Goal: Task Accomplishment & Management: Use online tool/utility

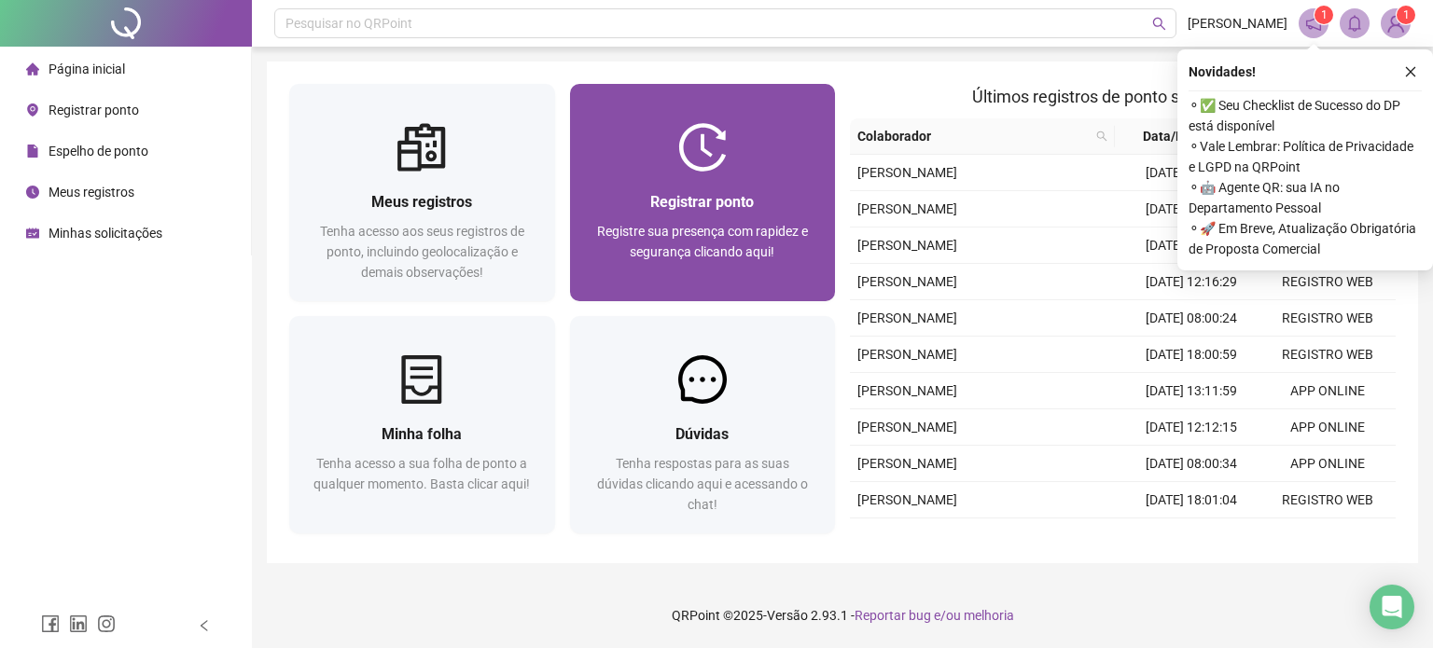
click at [754, 174] on div "Registrar ponto Registre sua presença com rapidez e segurança clicando aqui!" at bounding box center [703, 237] width 266 height 130
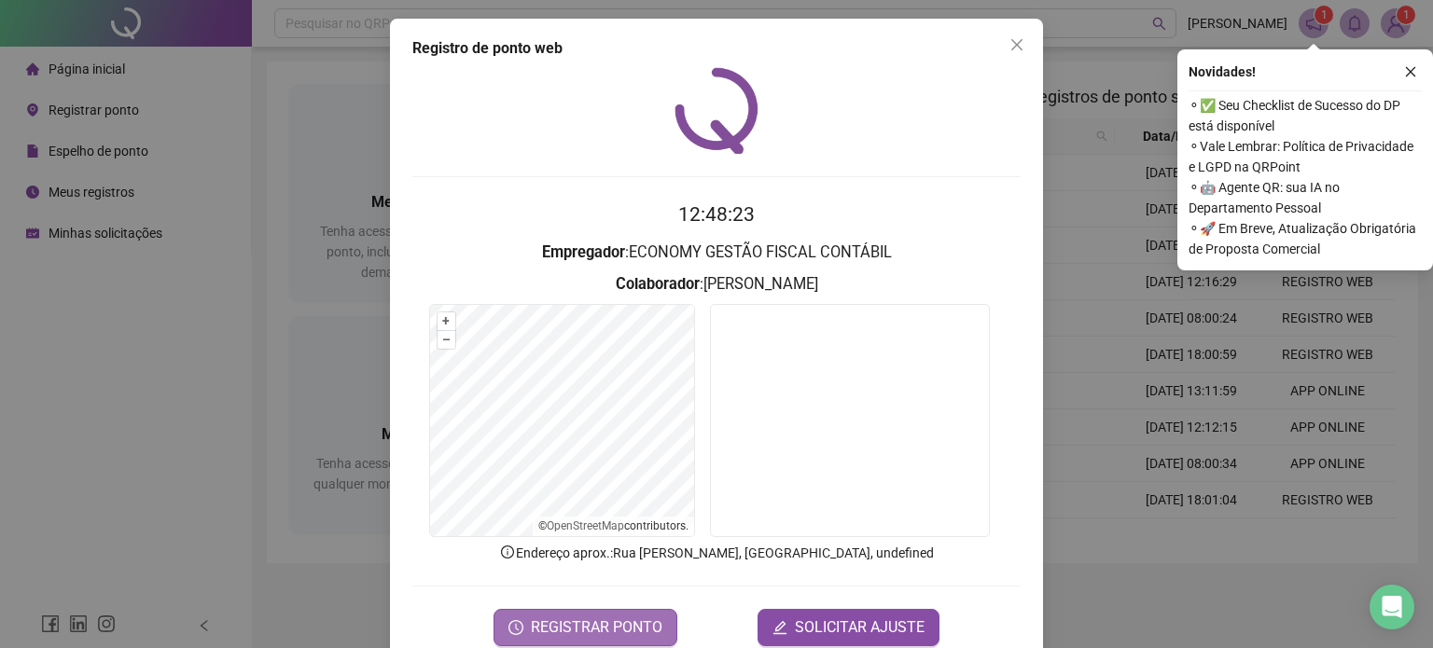
click at [657, 630] on button "REGISTRAR PONTO" at bounding box center [585, 627] width 184 height 37
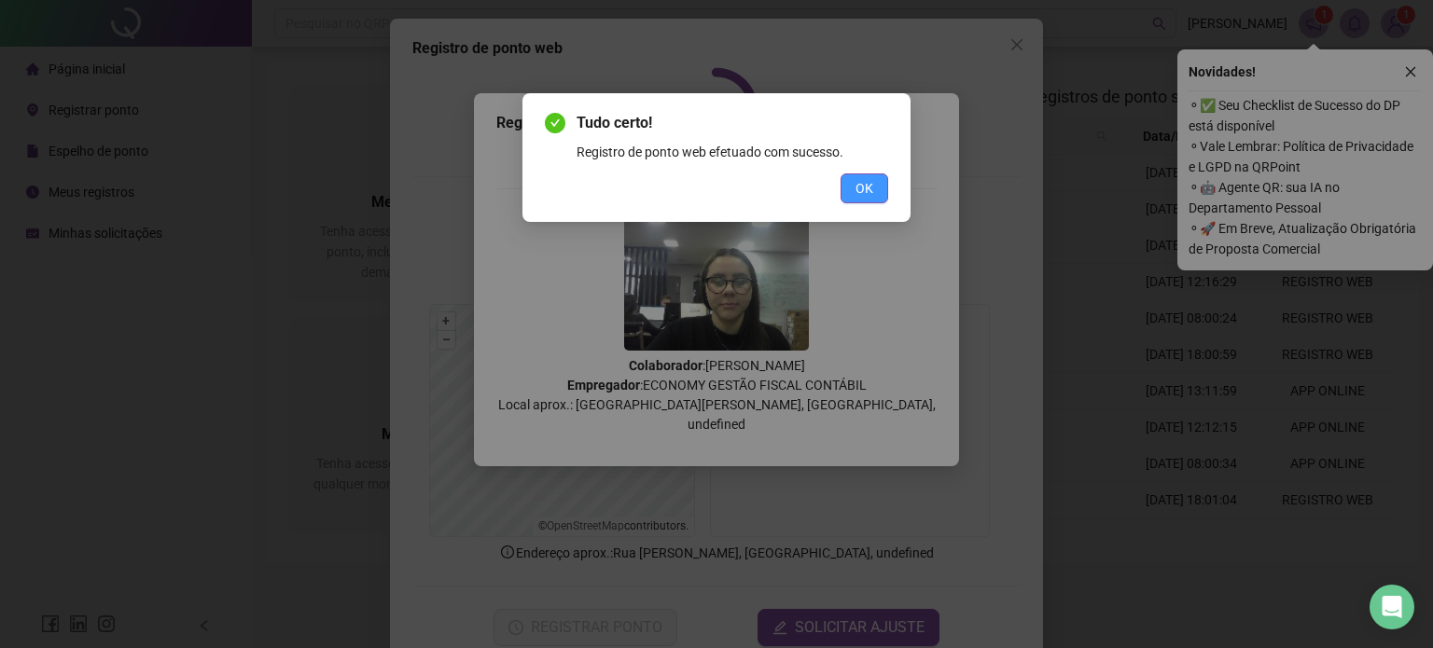
click at [867, 178] on span "OK" at bounding box center [864, 188] width 18 height 21
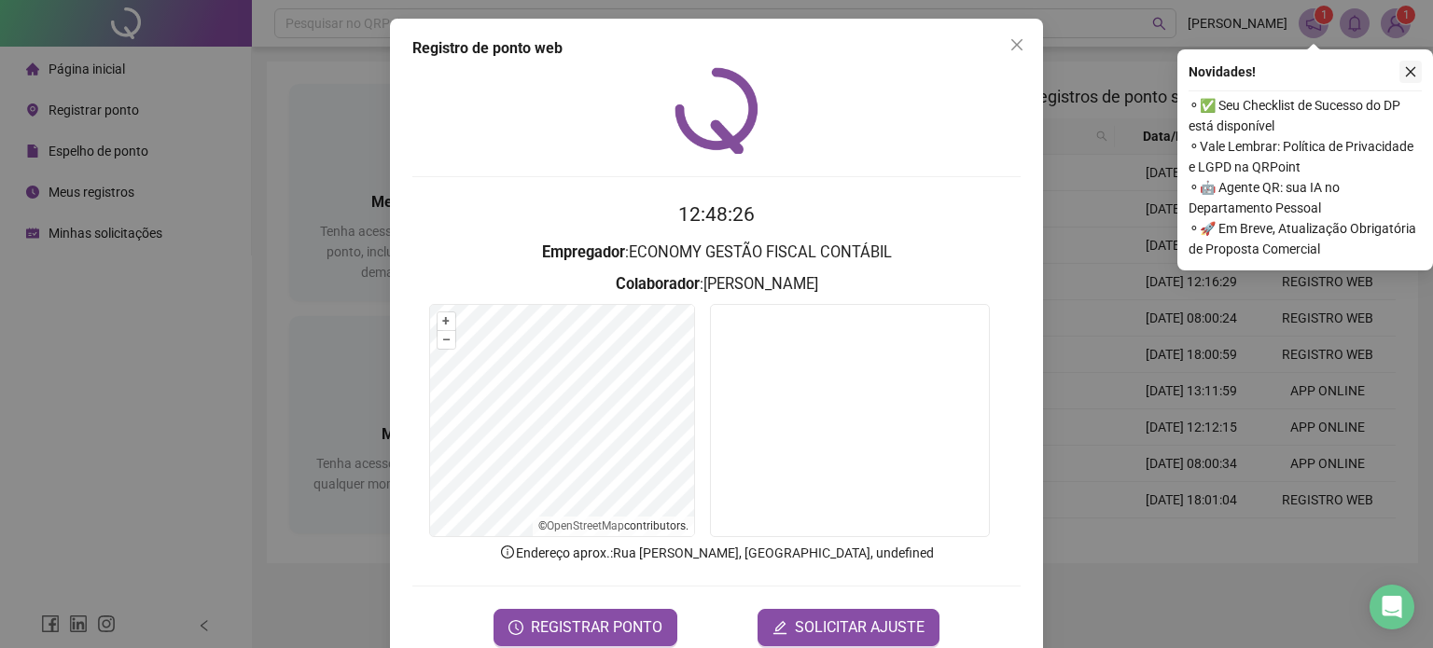
click at [1410, 70] on icon "close" at bounding box center [1410, 71] width 13 height 13
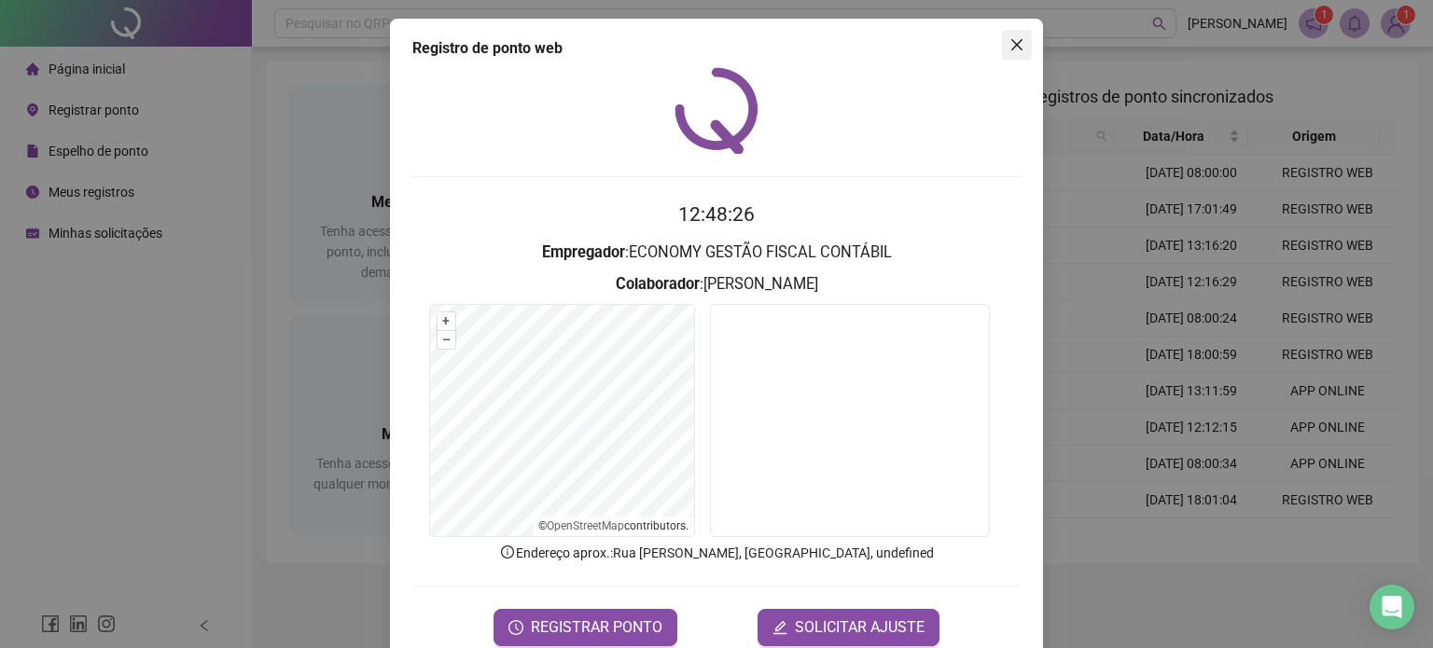
click at [1002, 41] on span "Close" at bounding box center [1017, 44] width 30 height 15
